Goal: Transaction & Acquisition: Purchase product/service

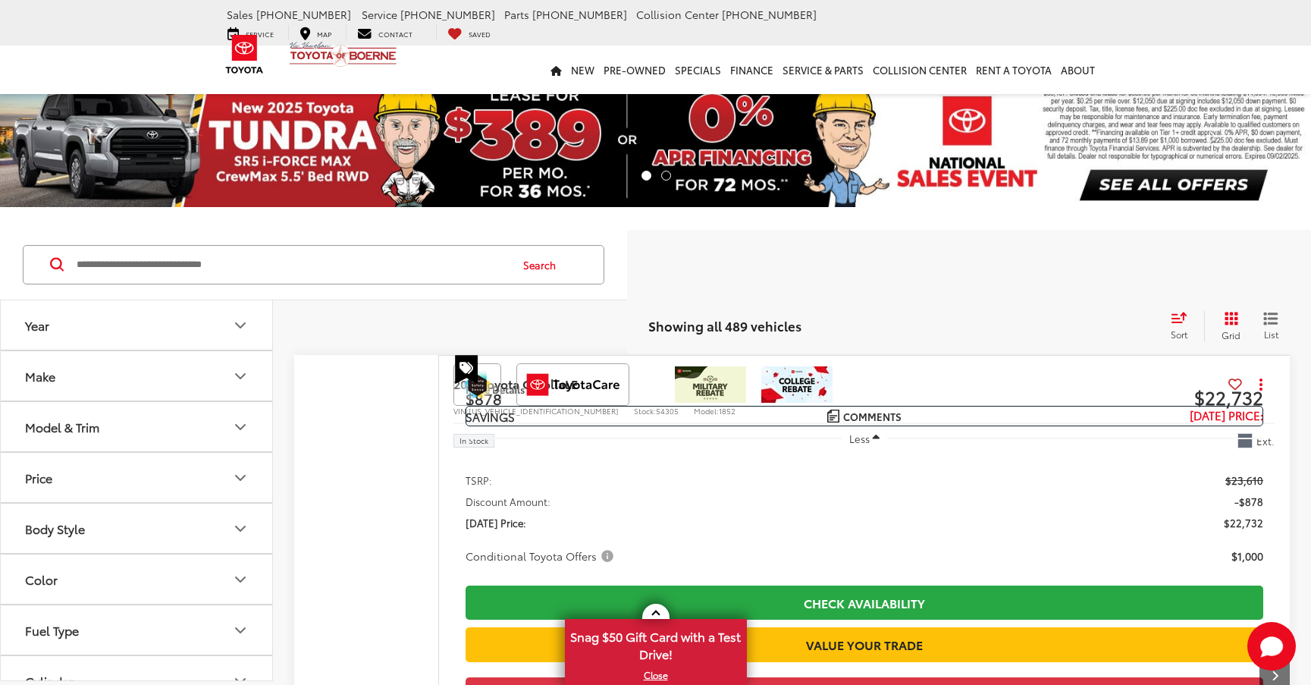
click at [274, 271] on input "Search by Make, Model, or Keyword" at bounding box center [292, 264] width 434 height 36
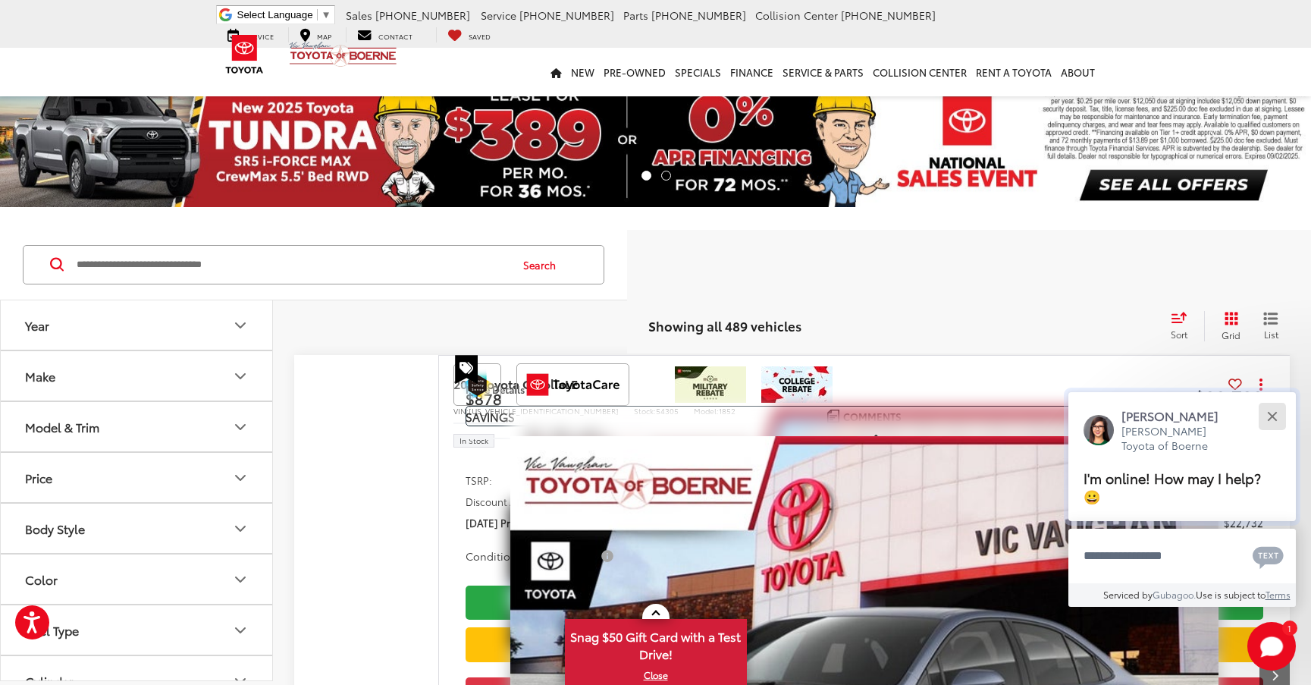
click at [1272, 421] on div "Close" at bounding box center [1272, 416] width 10 height 10
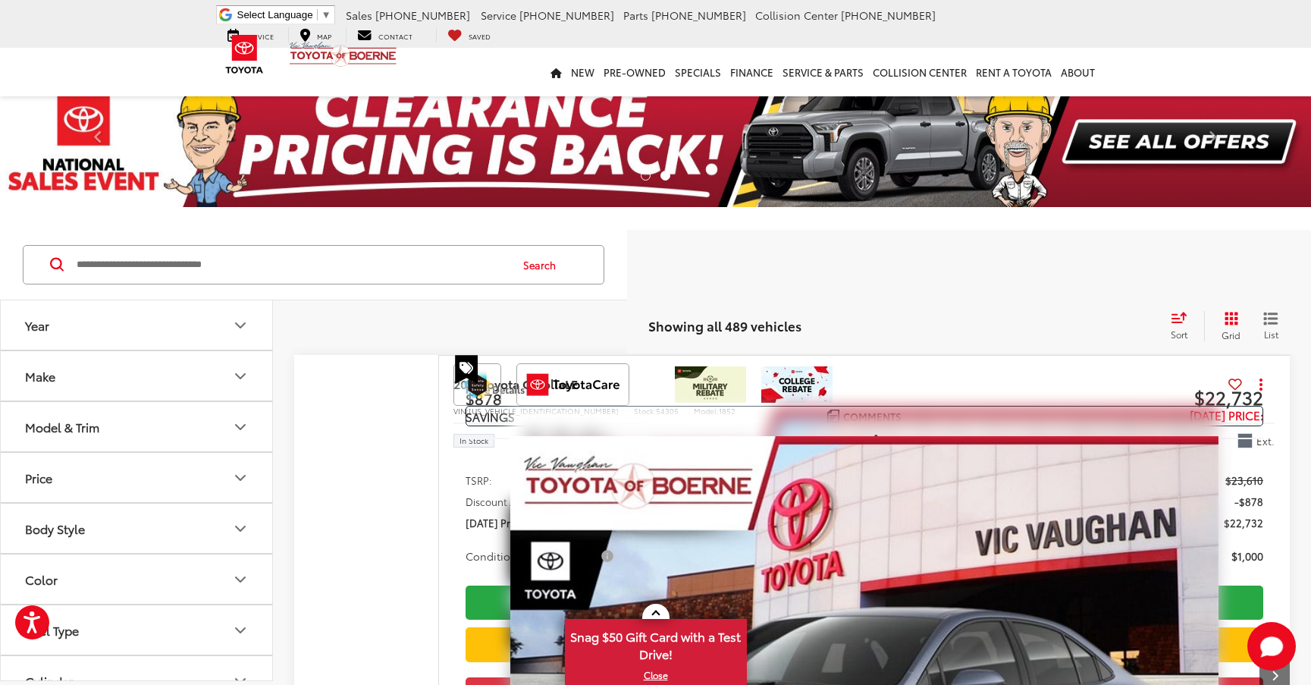
click at [297, 256] on input "Search by Make, Model, or Keyword" at bounding box center [292, 264] width 434 height 36
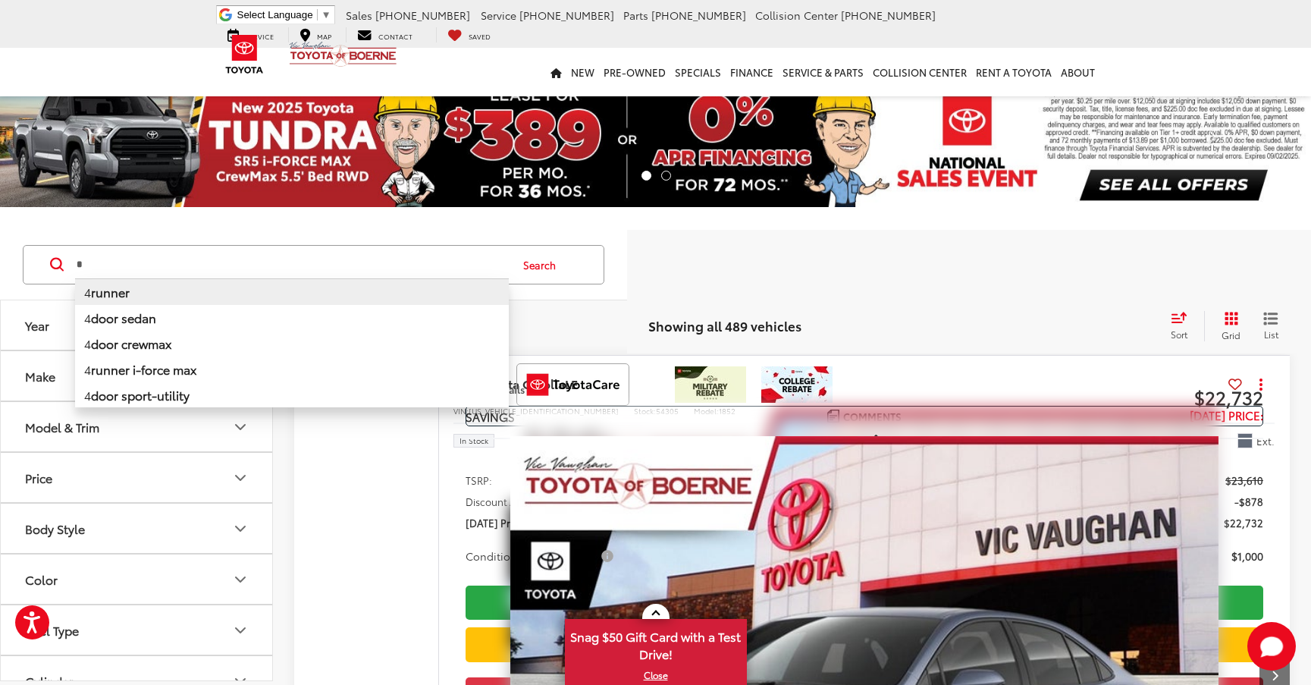
click at [115, 292] on b "runner" at bounding box center [110, 291] width 39 height 17
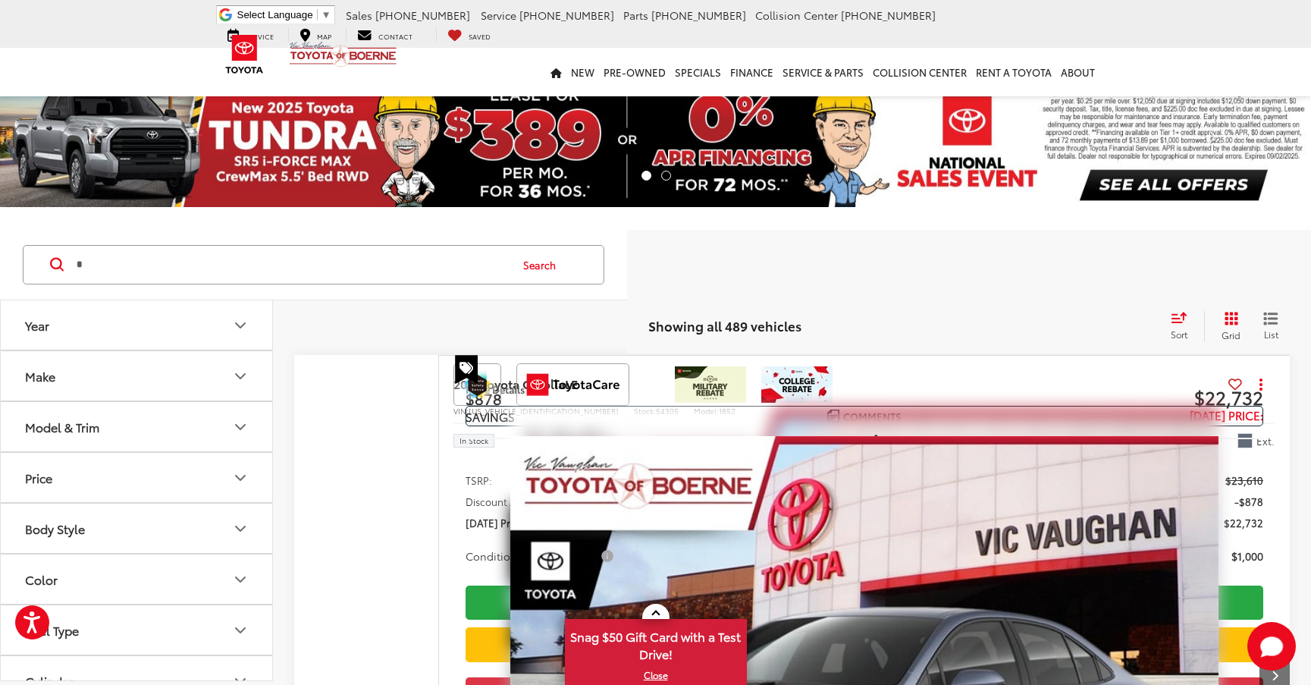
type input "*******"
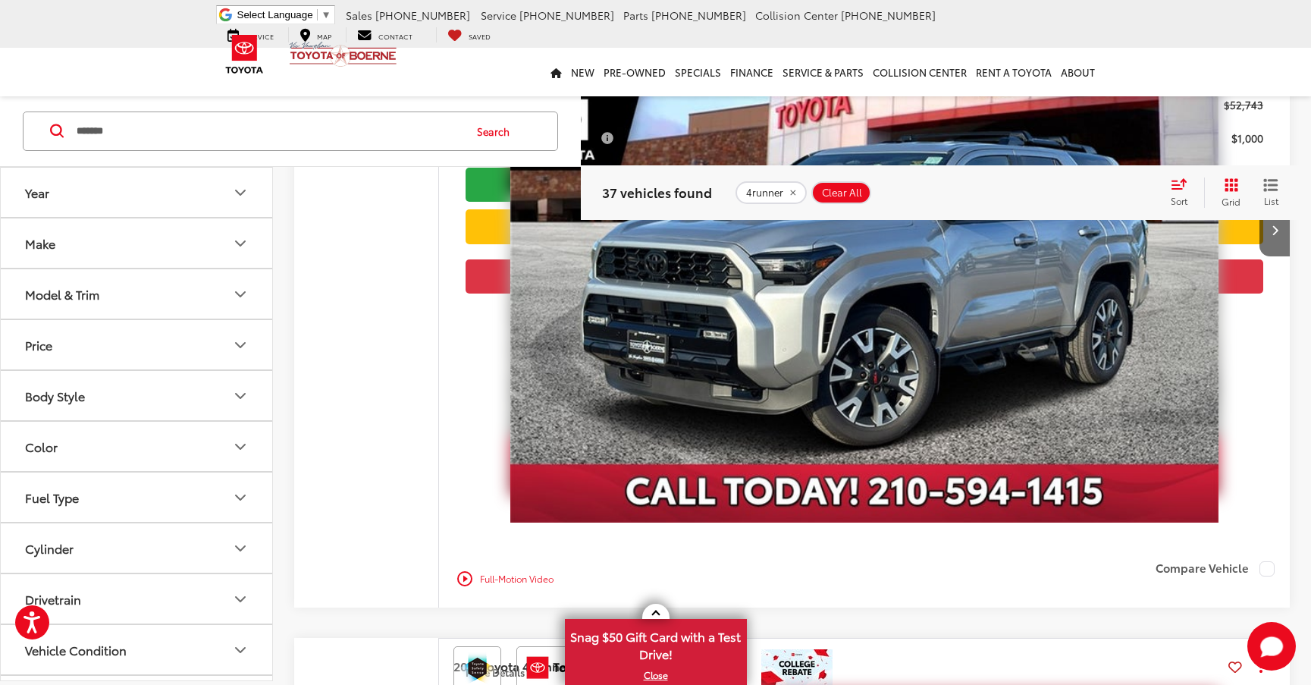
scroll to position [5308, 0]
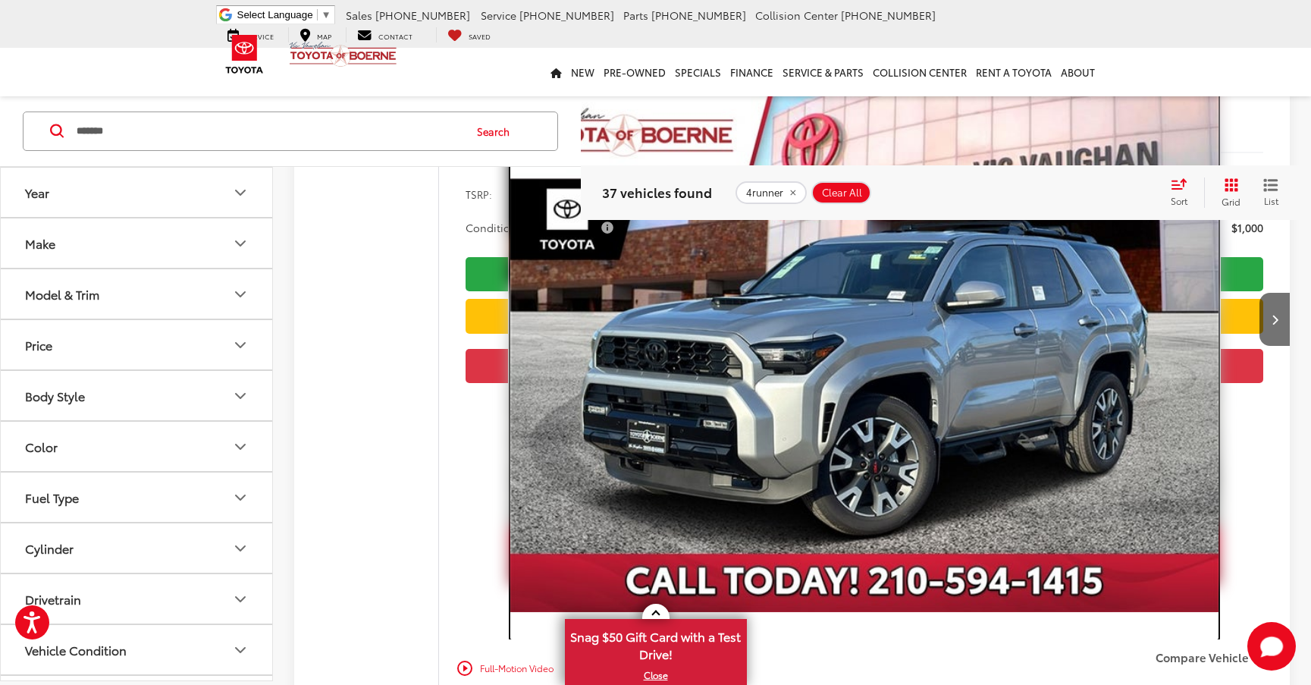
click at [767, 406] on img "2025 Toyota 4Runner TRD Sport 0" at bounding box center [864, 346] width 708 height 531
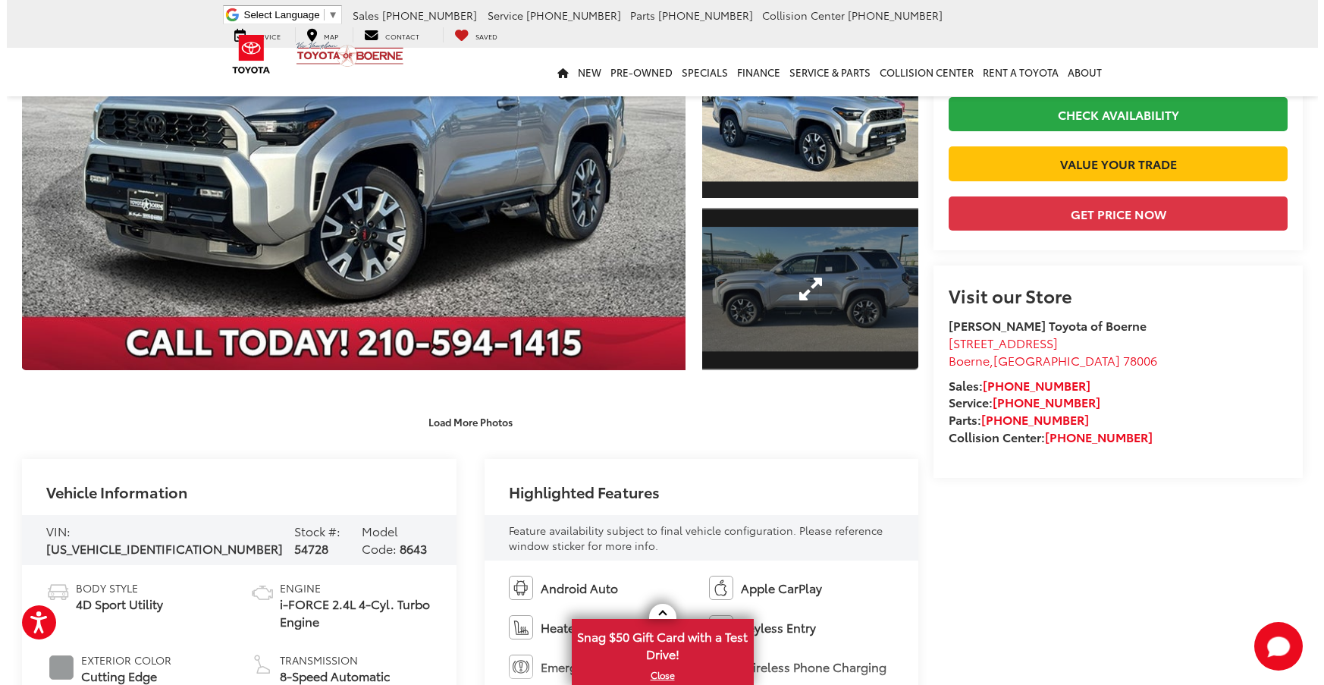
scroll to position [303, 0]
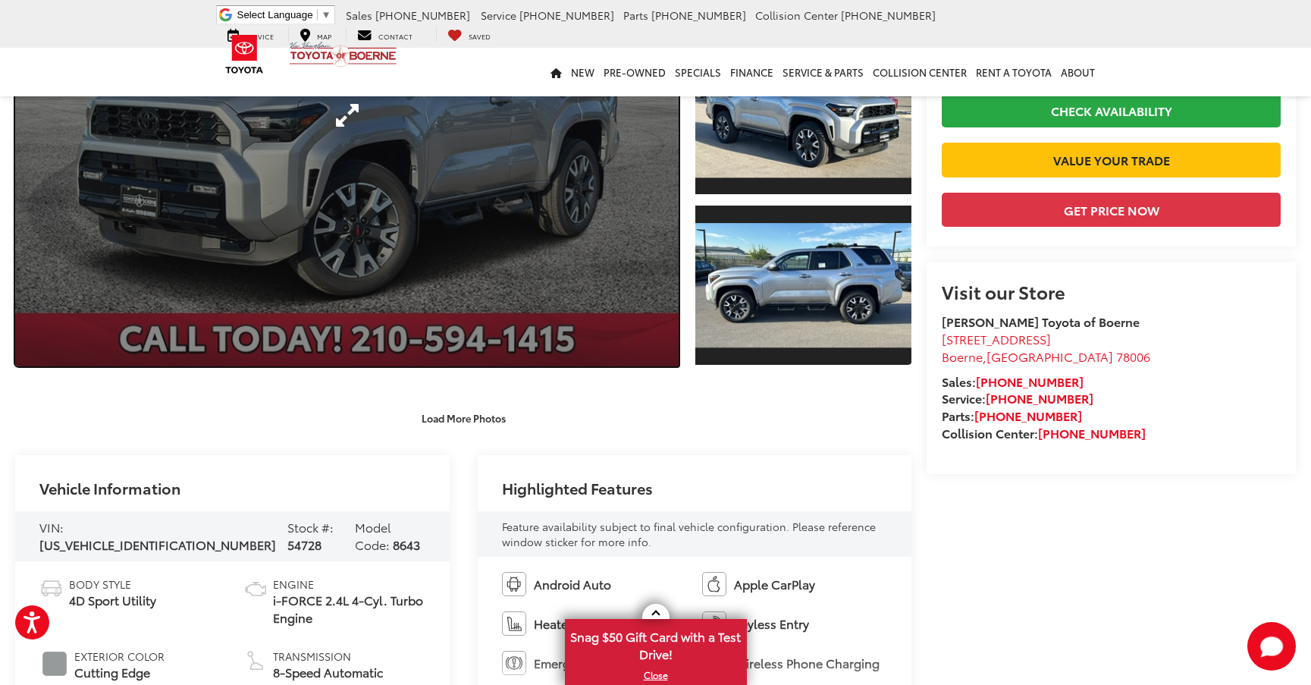
click at [340, 152] on link "Expand Photo 0" at bounding box center [346, 115] width 663 height 503
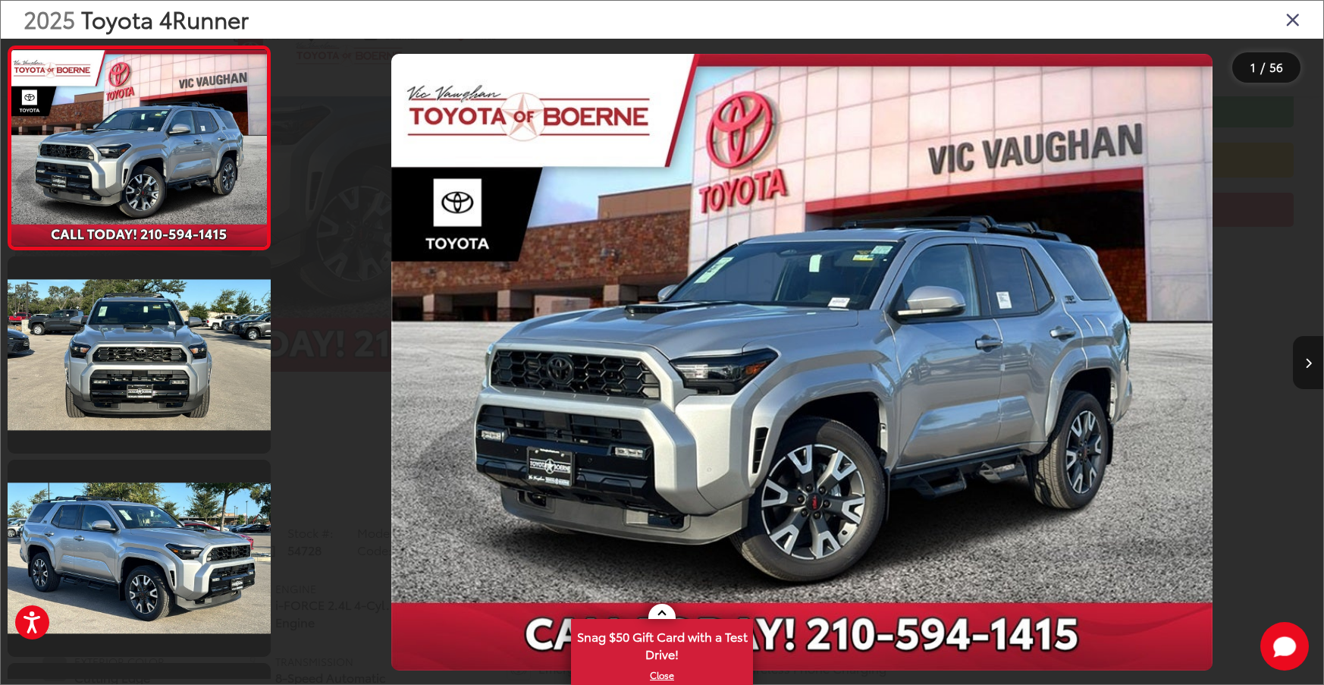
click at [1308, 368] on icon "Next image" at bounding box center [1308, 363] width 7 height 11
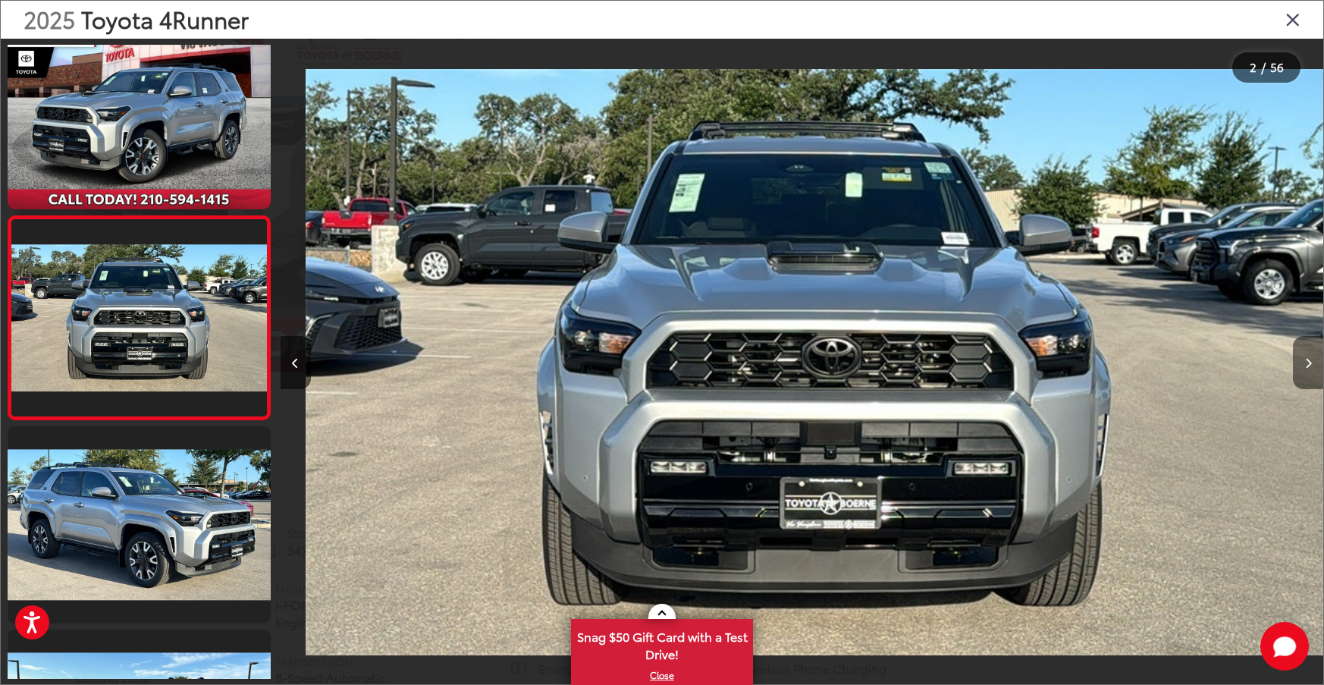
scroll to position [0, 1043]
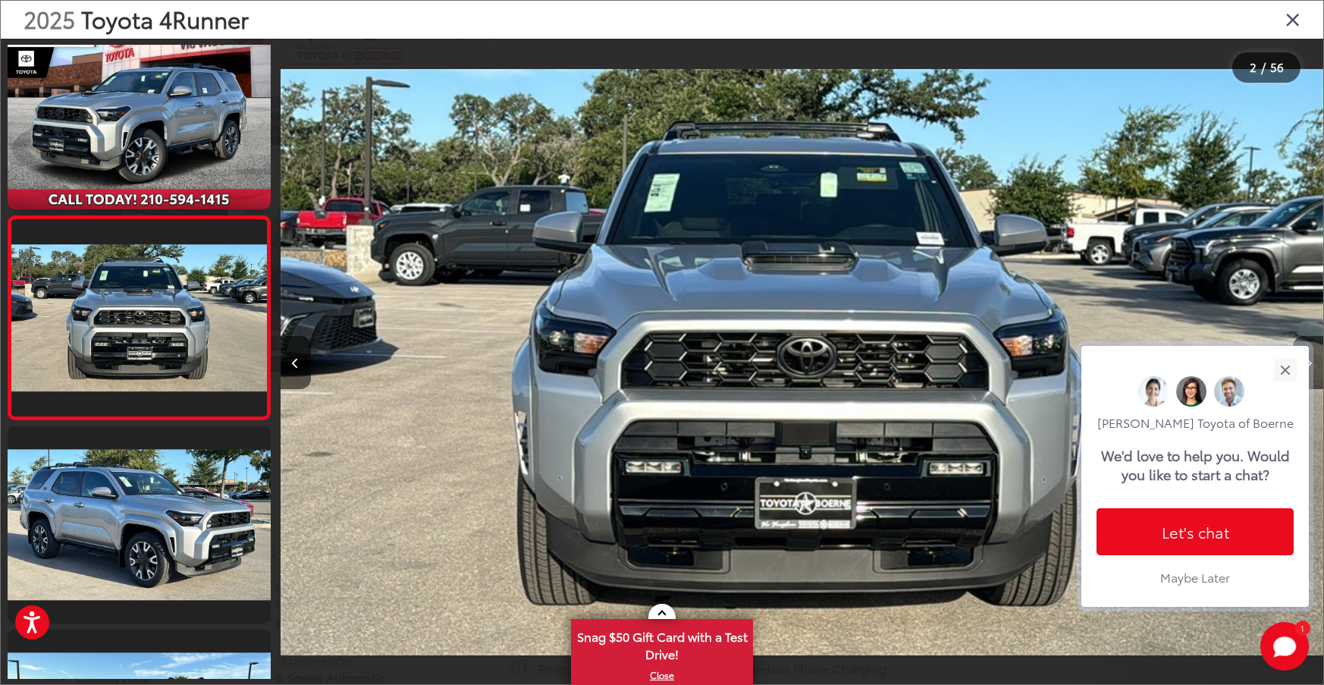
click at [1237, 366] on div "[PERSON_NAME] Toyota of Boerne" at bounding box center [1194, 396] width 197 height 70
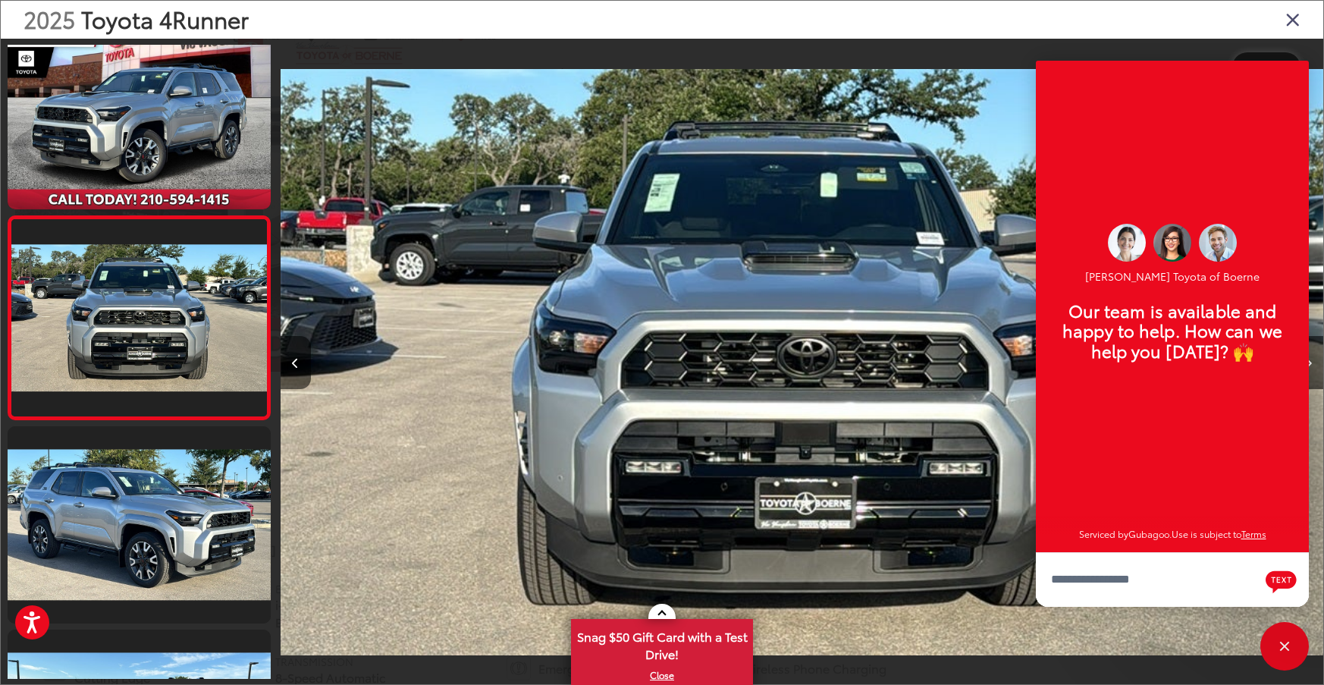
scroll to position [18, 0]
click at [1231, 360] on p "Our team is available and happy to help. How can we help you today? 🙌" at bounding box center [1172, 330] width 243 height 60
click at [994, 125] on img "2025 Toyota 4Runner TRD Sport 1" at bounding box center [802, 362] width 1043 height 616
click at [1284, 647] on div "Close" at bounding box center [1284, 646] width 49 height 49
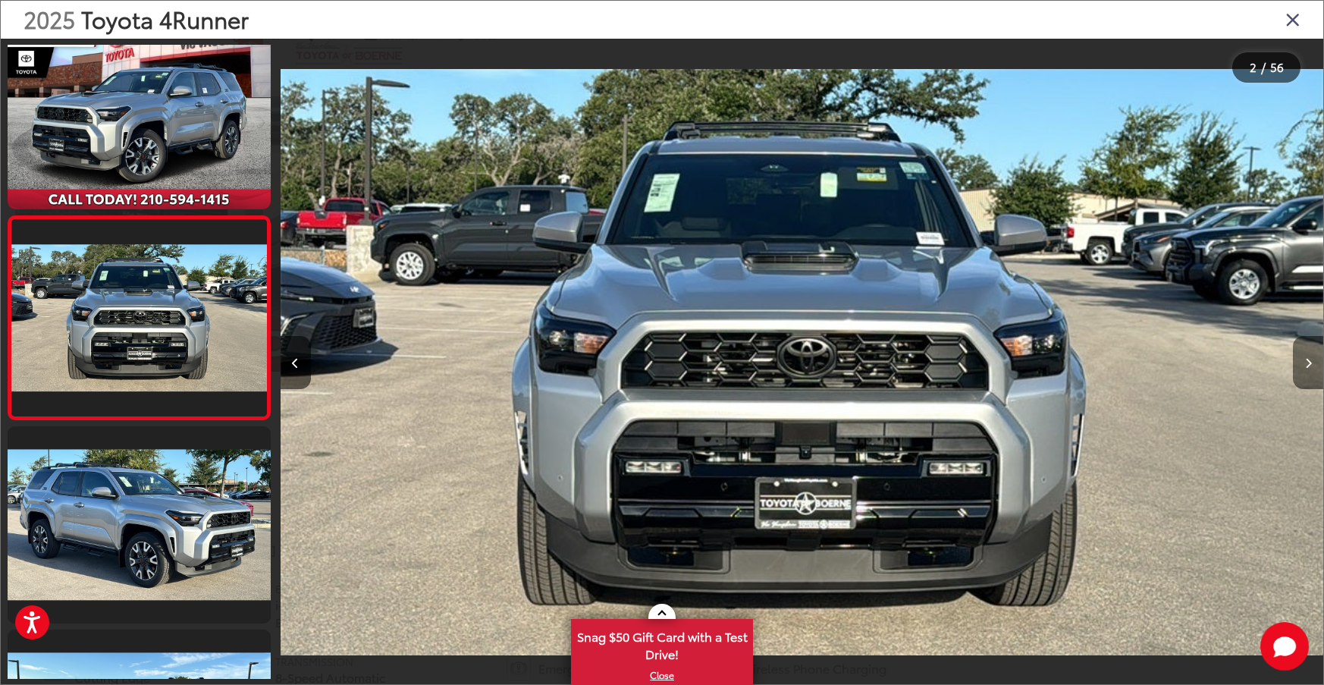
click at [1305, 359] on icon "Next image" at bounding box center [1308, 363] width 7 height 11
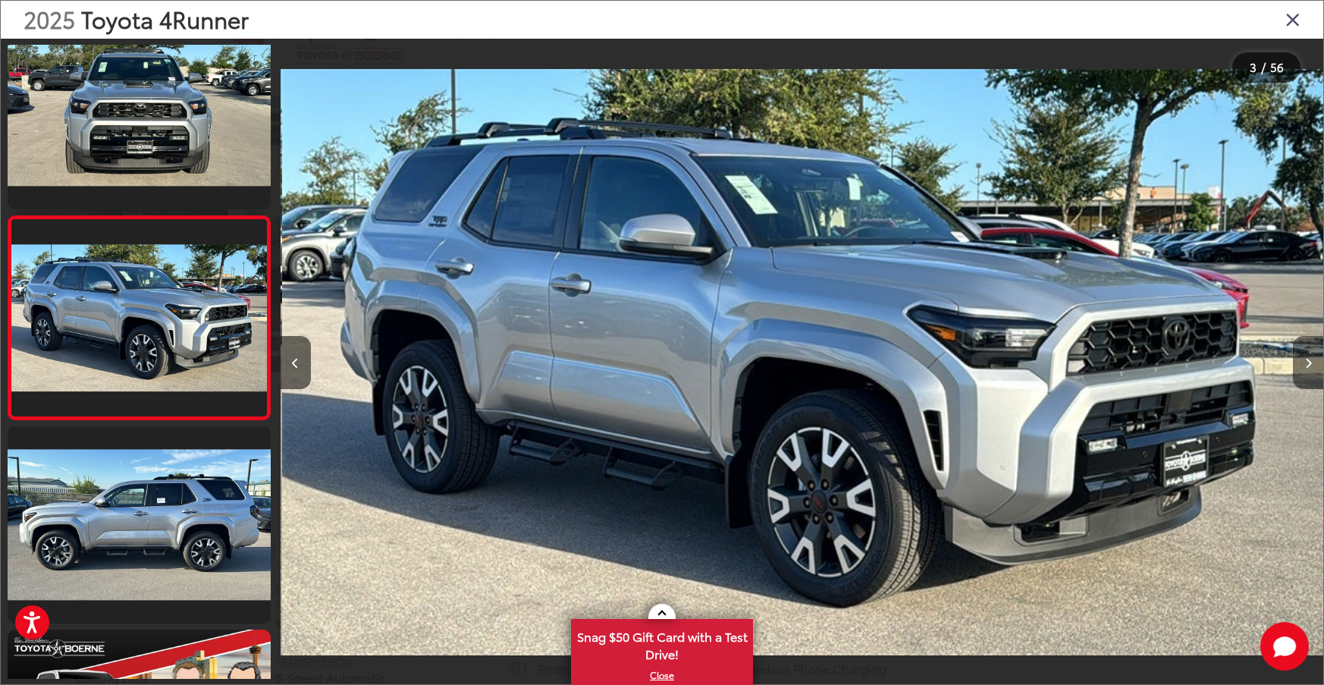
scroll to position [0, 2085]
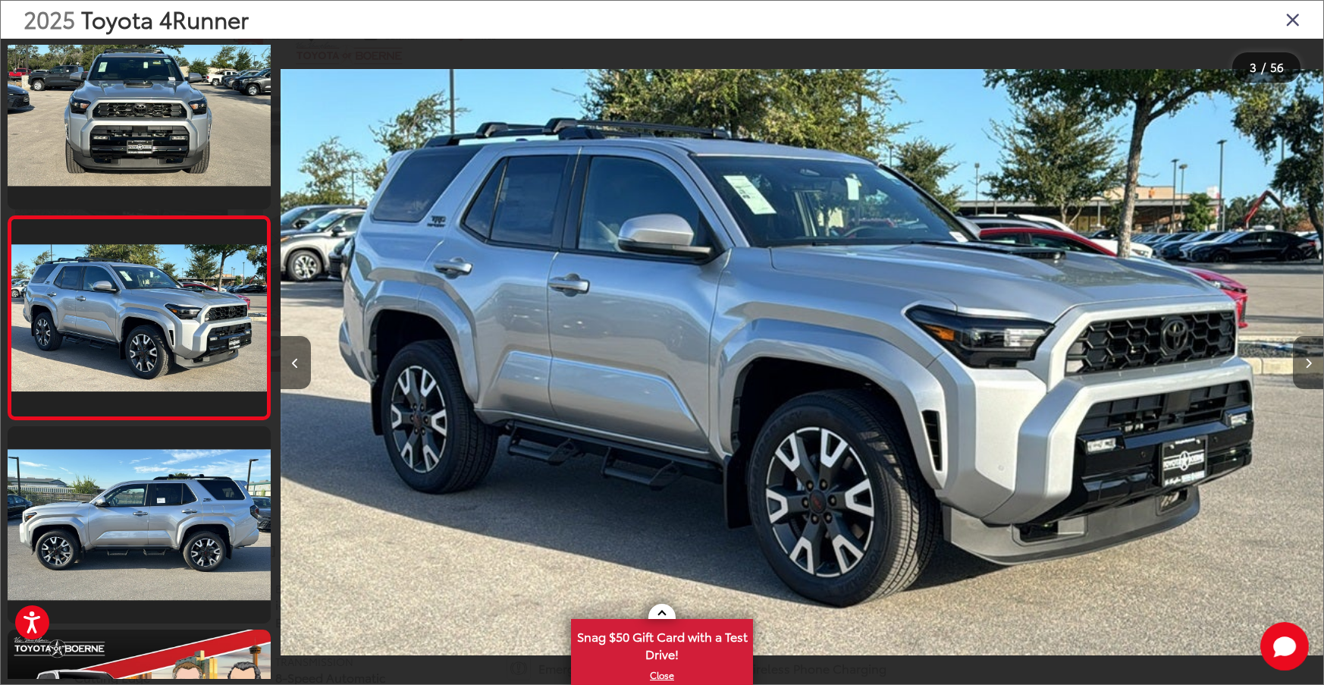
click at [1301, 363] on button "Next image" at bounding box center [1308, 362] width 30 height 53
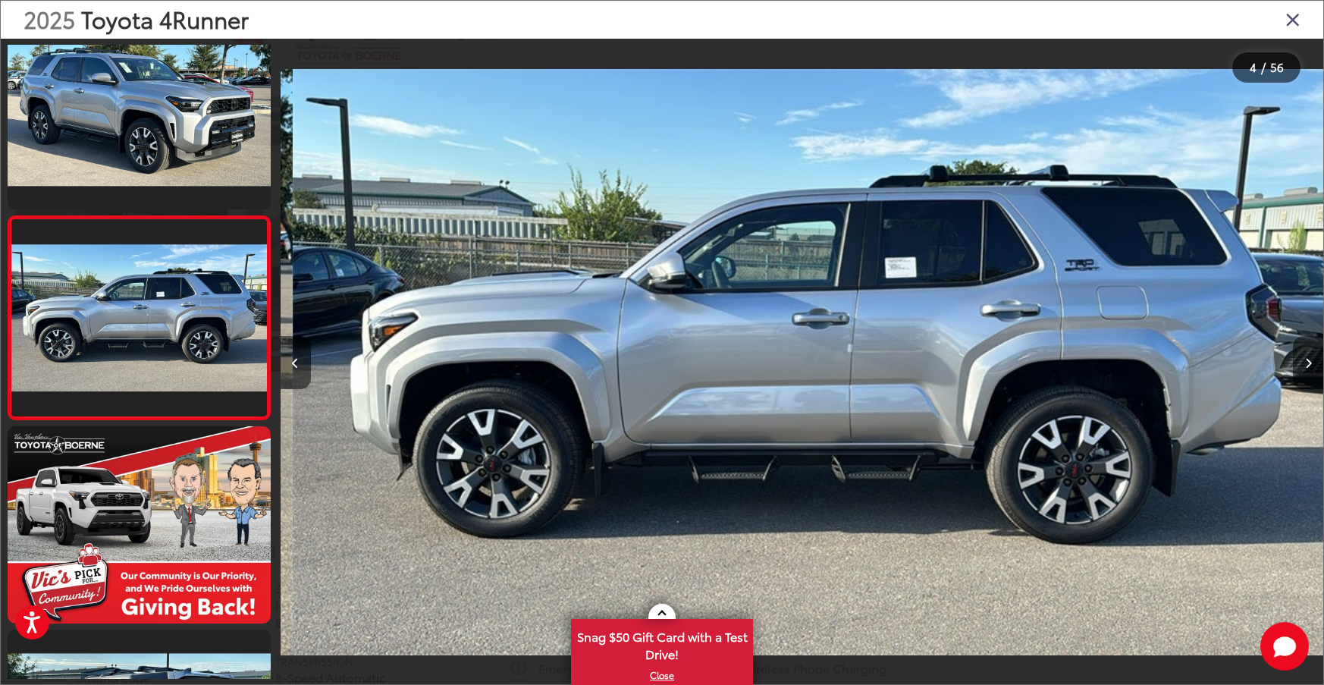
scroll to position [0, 3128]
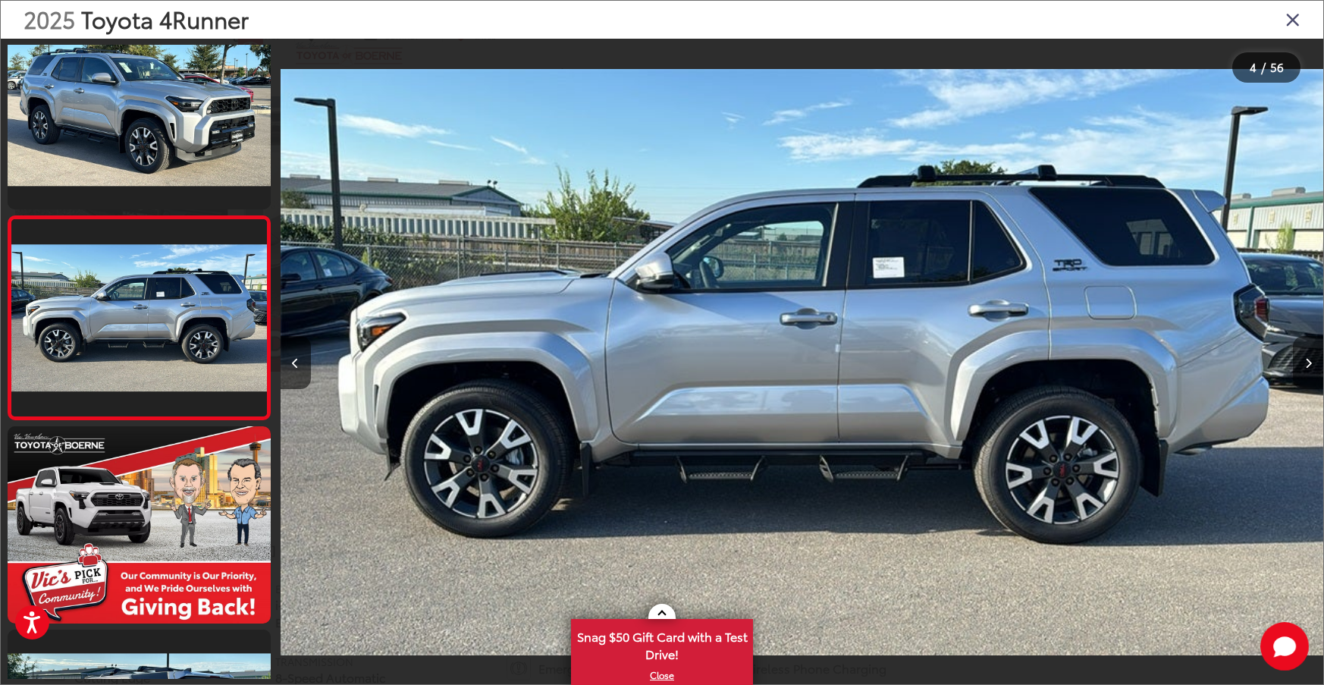
click at [1301, 363] on button "Next image" at bounding box center [1308, 362] width 30 height 53
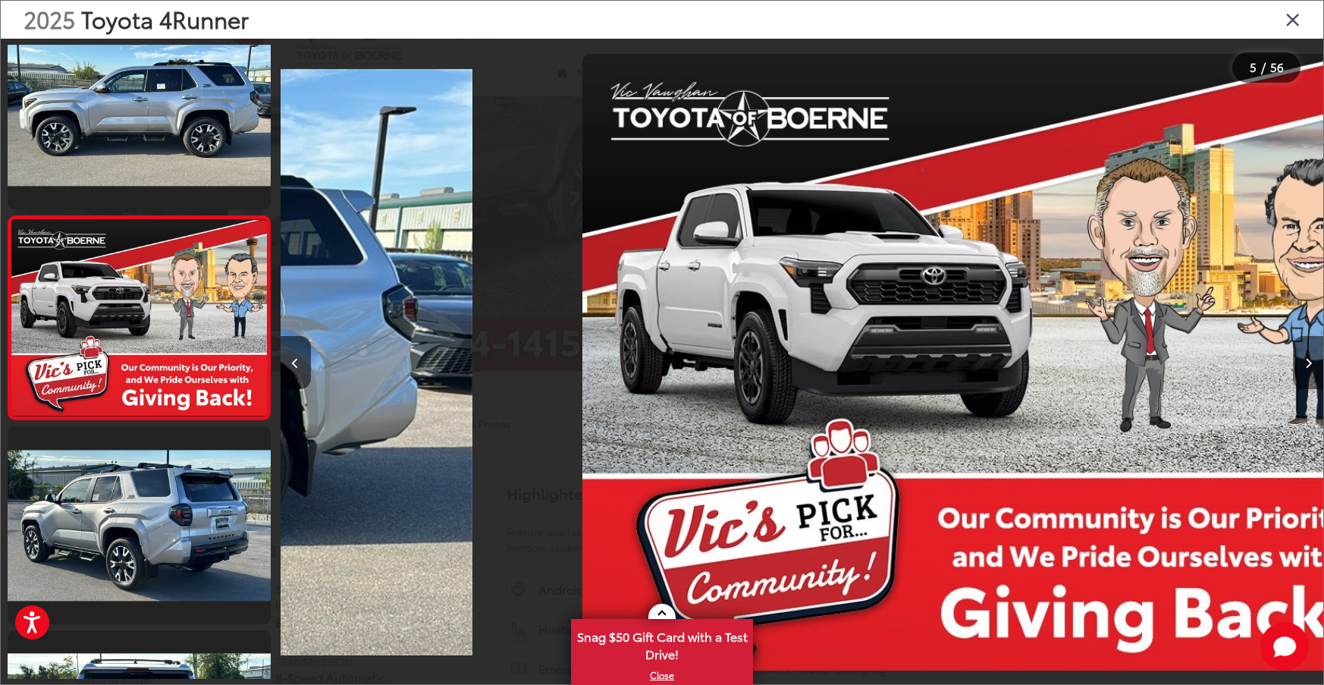
scroll to position [0, 4170]
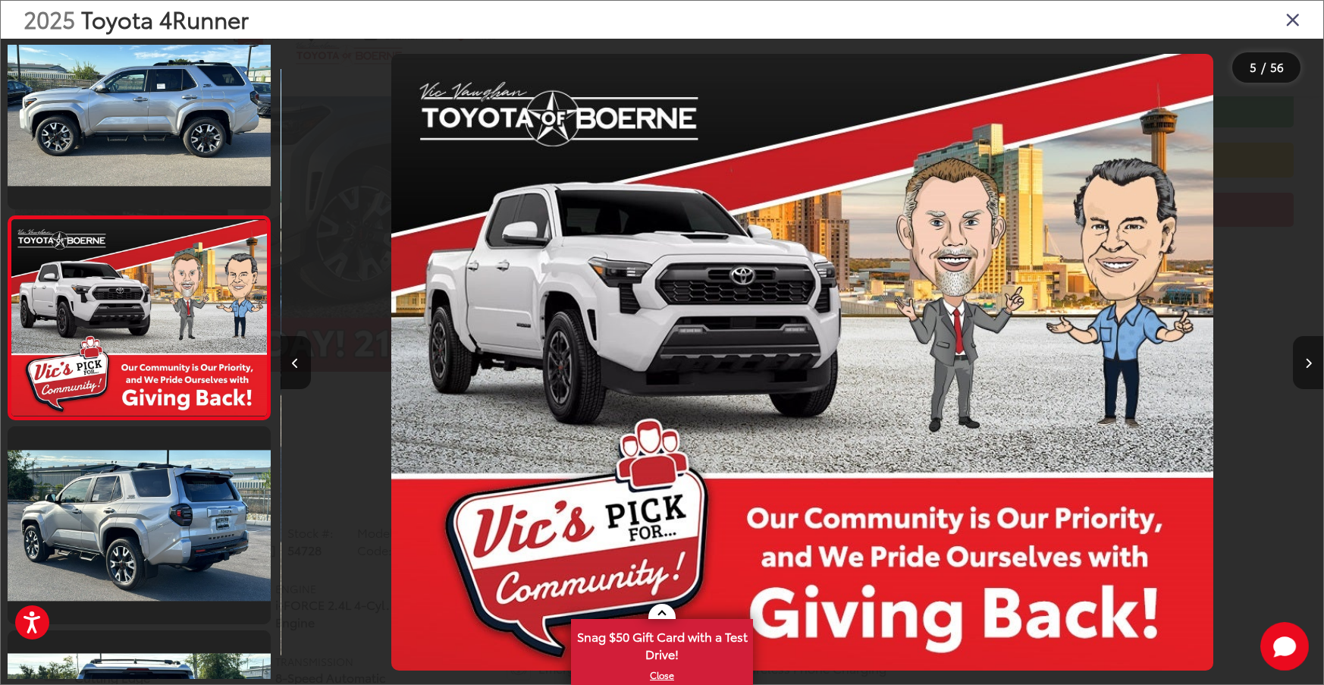
click at [1310, 358] on button "Next image" at bounding box center [1308, 362] width 30 height 53
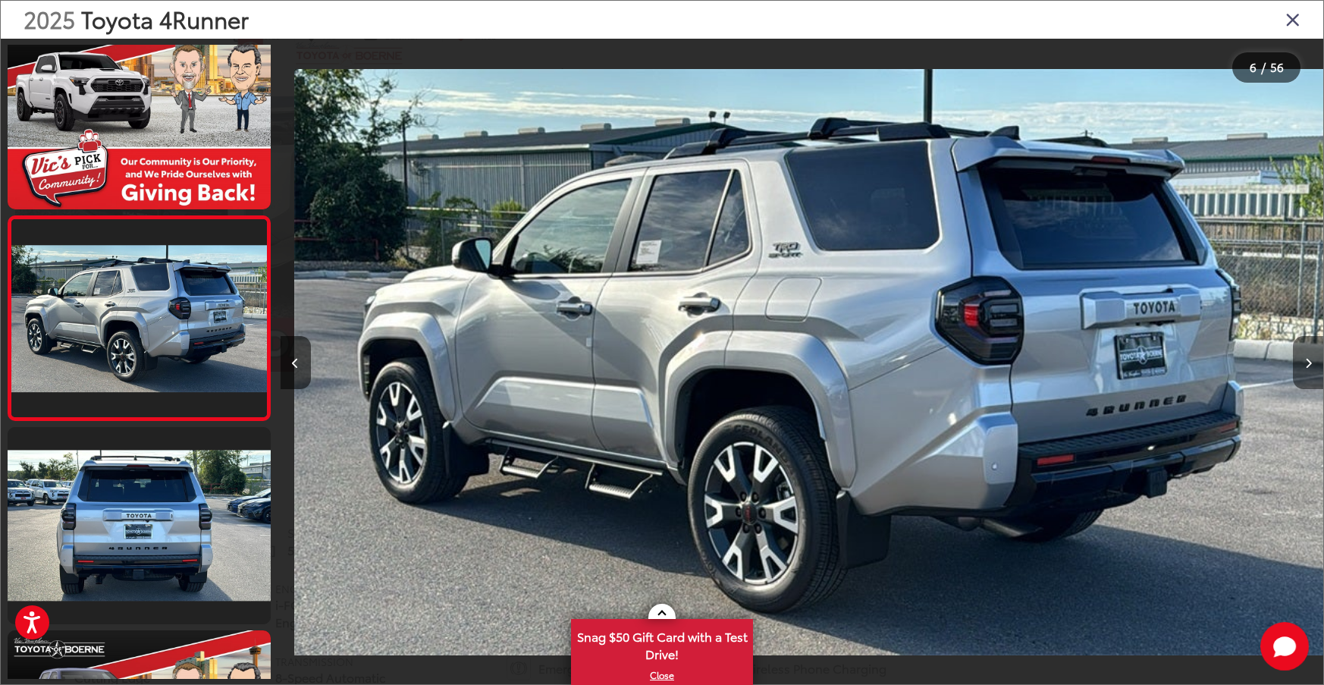
scroll to position [0, 5214]
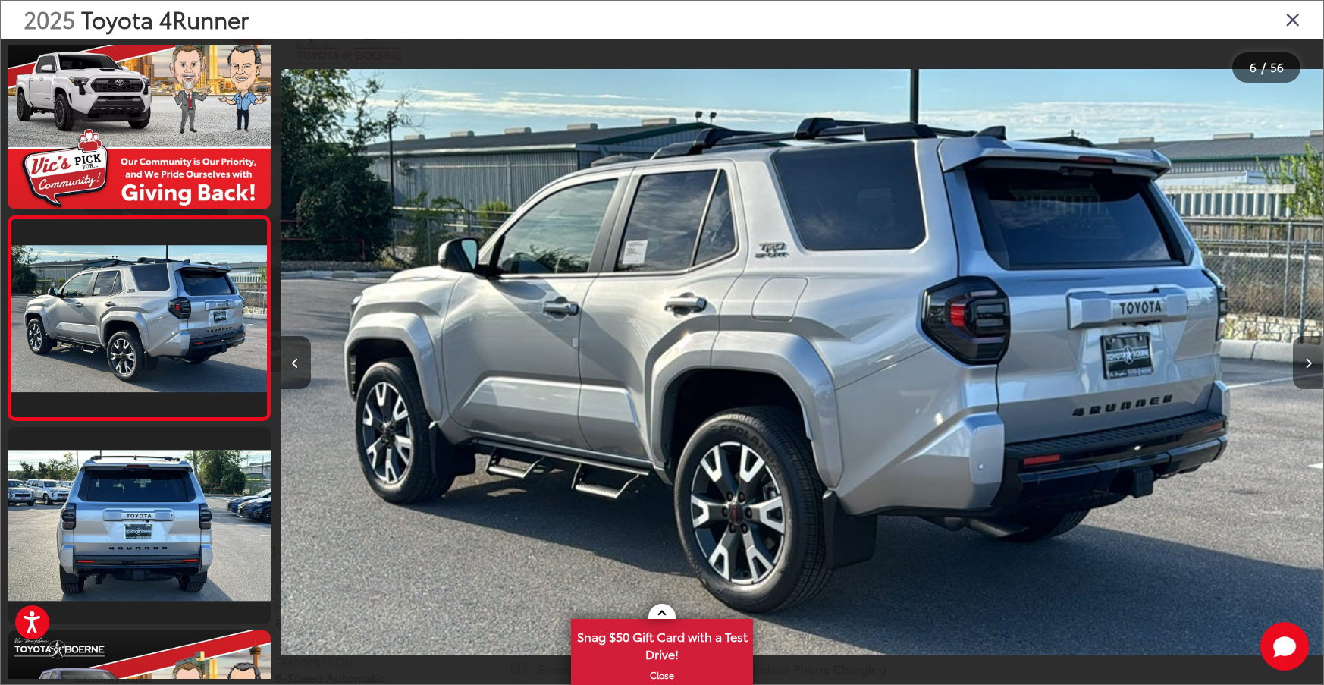
click at [1310, 359] on button "Next image" at bounding box center [1308, 362] width 30 height 53
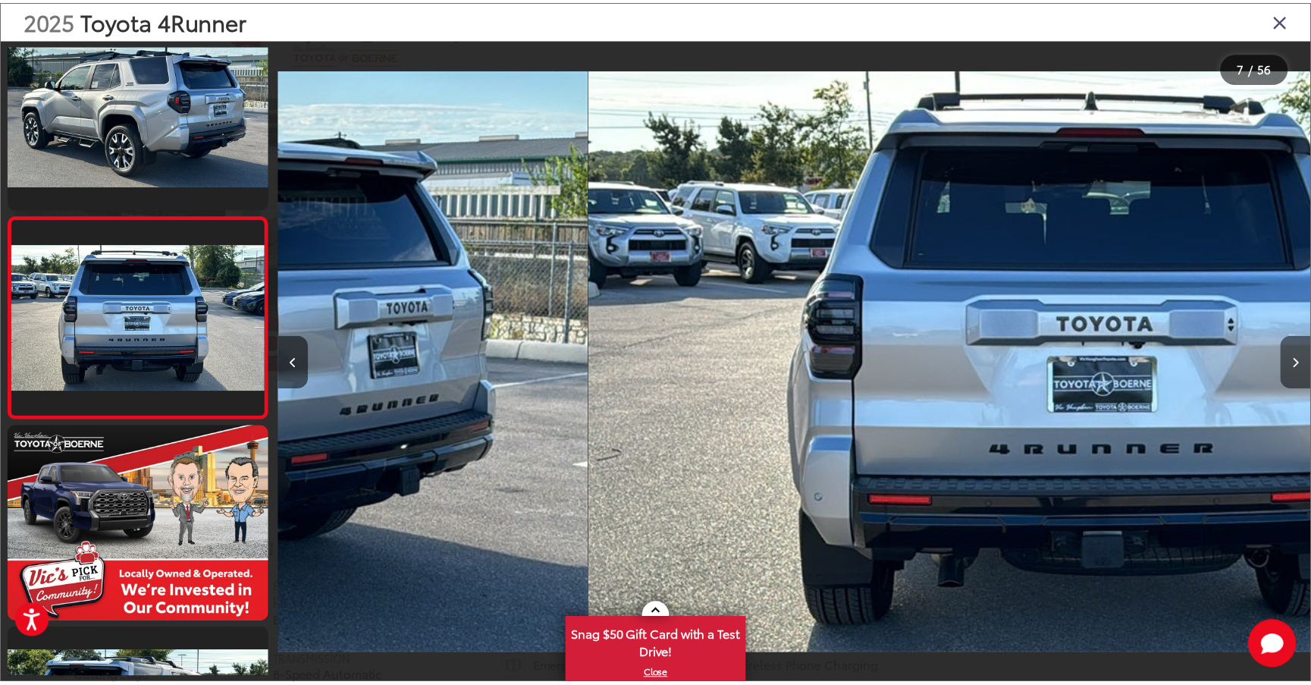
scroll to position [0, 6256]
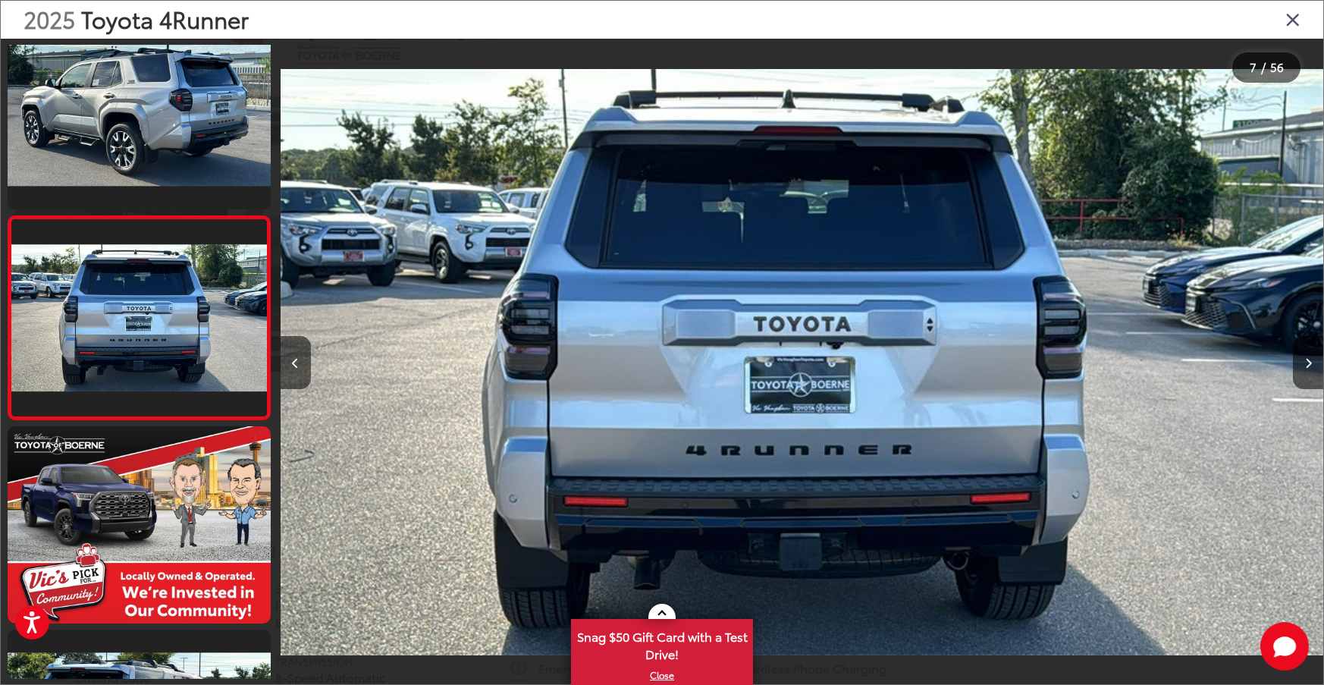
click at [1146, 416] on div at bounding box center [1192, 362] width 261 height 647
click at [1241, 356] on div at bounding box center [1192, 362] width 261 height 647
click at [1284, 26] on div "2025 Toyota 4Runner" at bounding box center [662, 20] width 1322 height 38
click at [1294, 23] on icon "Close gallery" at bounding box center [1292, 19] width 15 height 20
